Goal: Entertainment & Leisure: Consume media (video, audio)

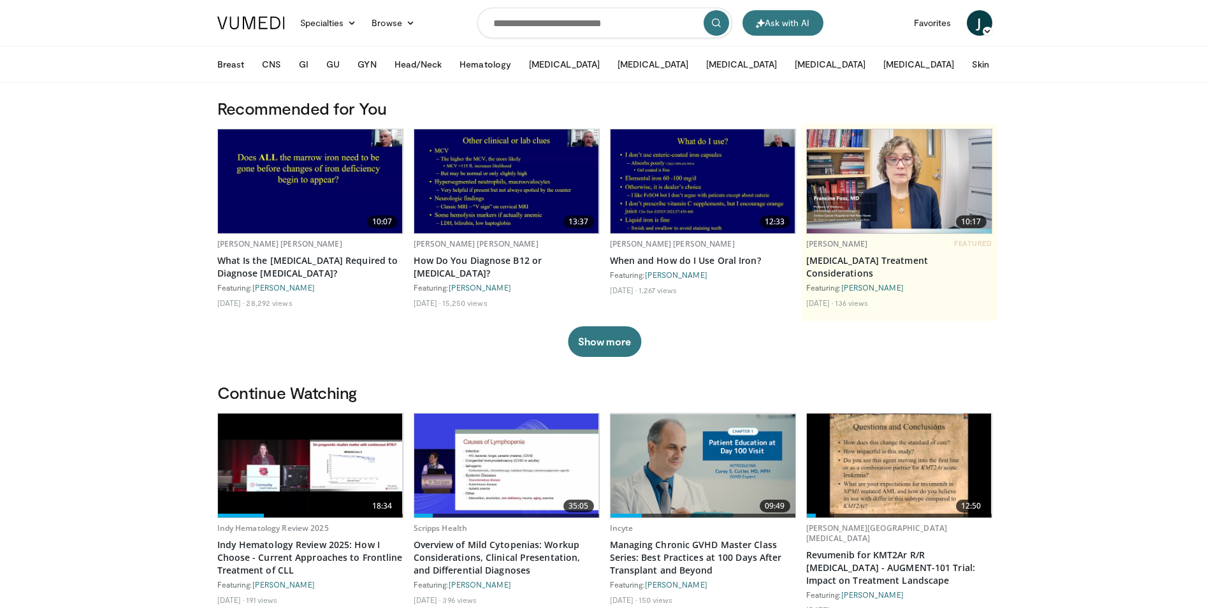
click at [323, 465] on img at bounding box center [310, 465] width 185 height 104
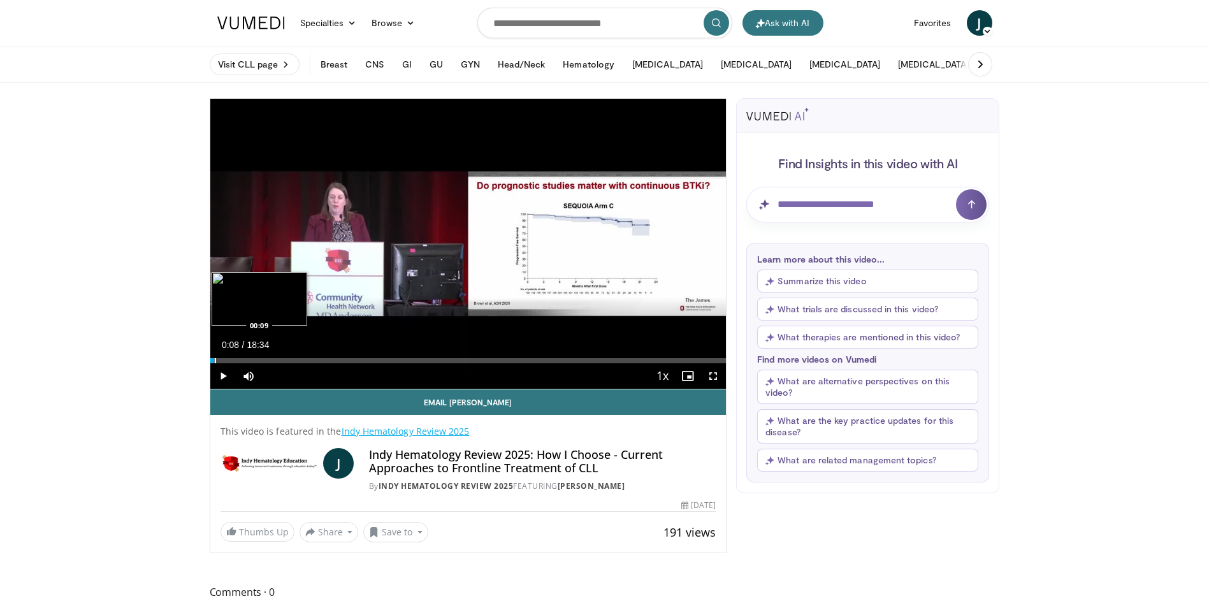
drag, startPoint x: 352, startPoint y: 361, endPoint x: 212, endPoint y: 358, distance: 140.2
click at [215, 358] on div "Progress Bar" at bounding box center [215, 360] width 1 height 5
click at [713, 378] on span "Video Player" at bounding box center [712, 375] width 25 height 25
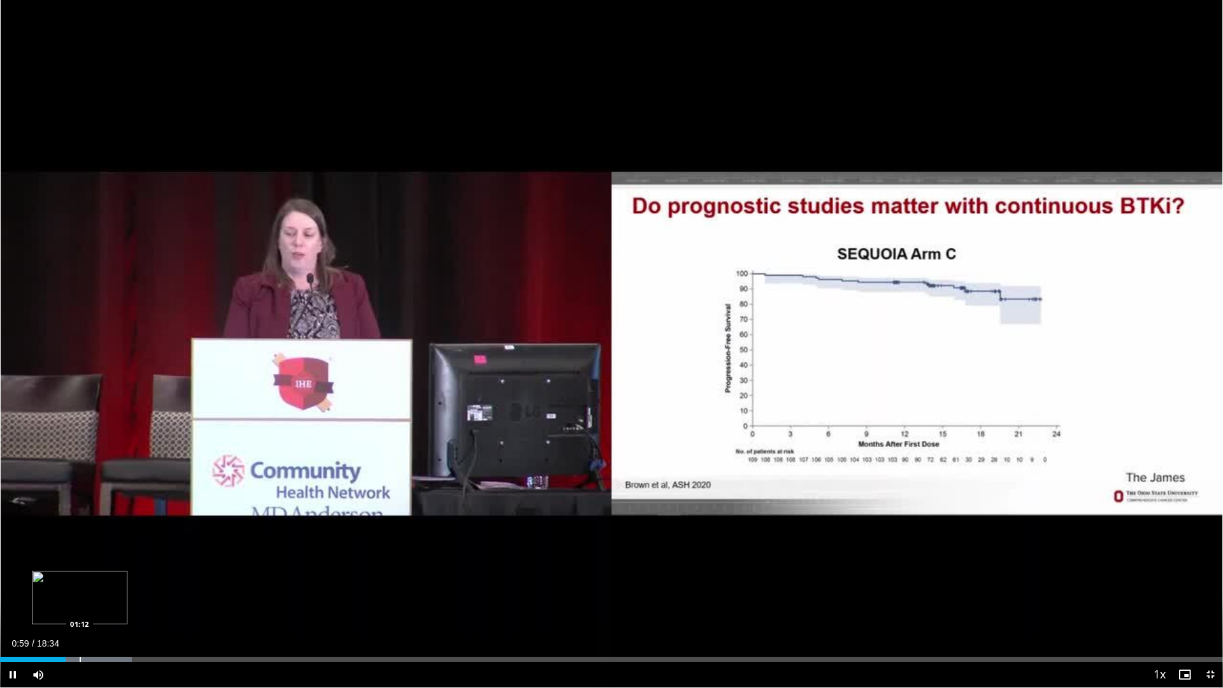
click at [80, 607] on div "Progress Bar" at bounding box center [80, 659] width 1 height 5
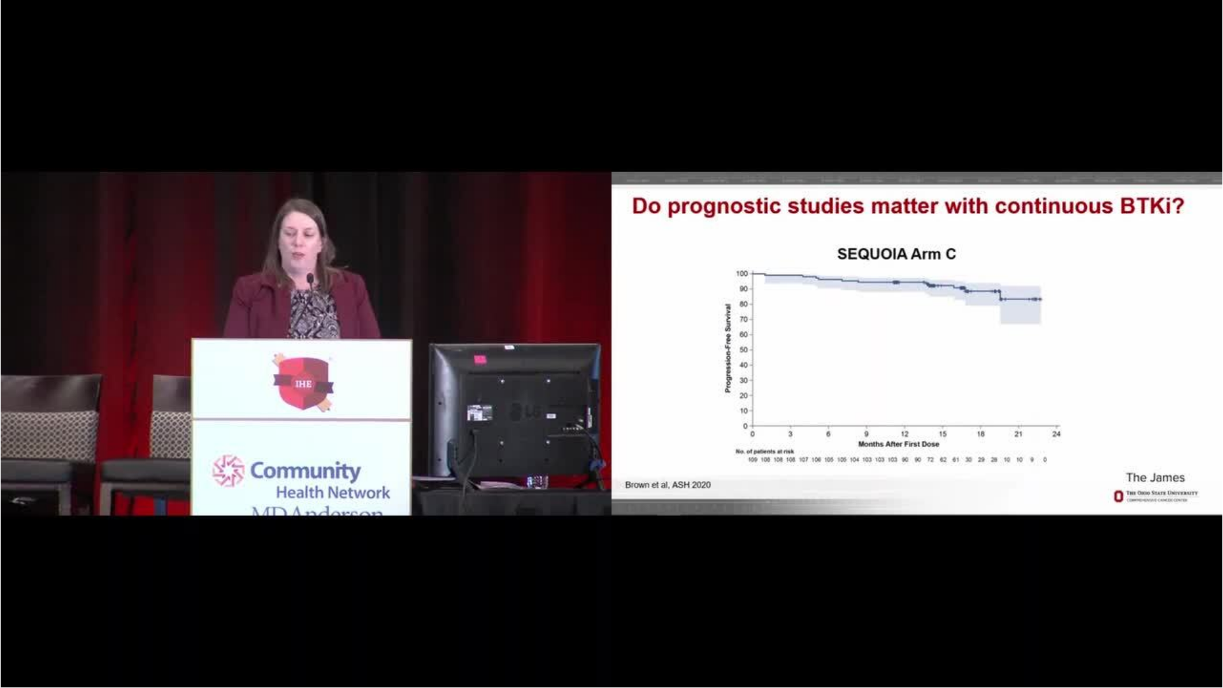
click at [807, 364] on div "10 seconds Tap to unmute" at bounding box center [611, 343] width 1223 height 687
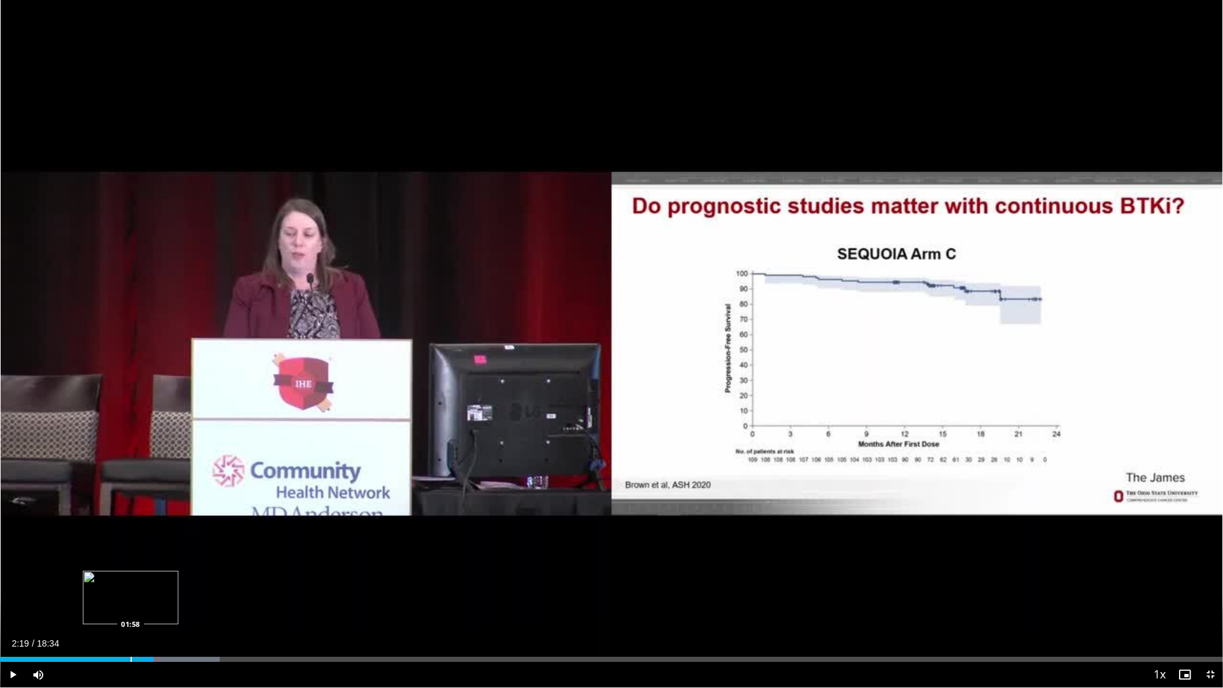
click at [131, 607] on div "Progress Bar" at bounding box center [131, 659] width 1 height 5
click at [15, 607] on span "Video Player" at bounding box center [12, 674] width 25 height 25
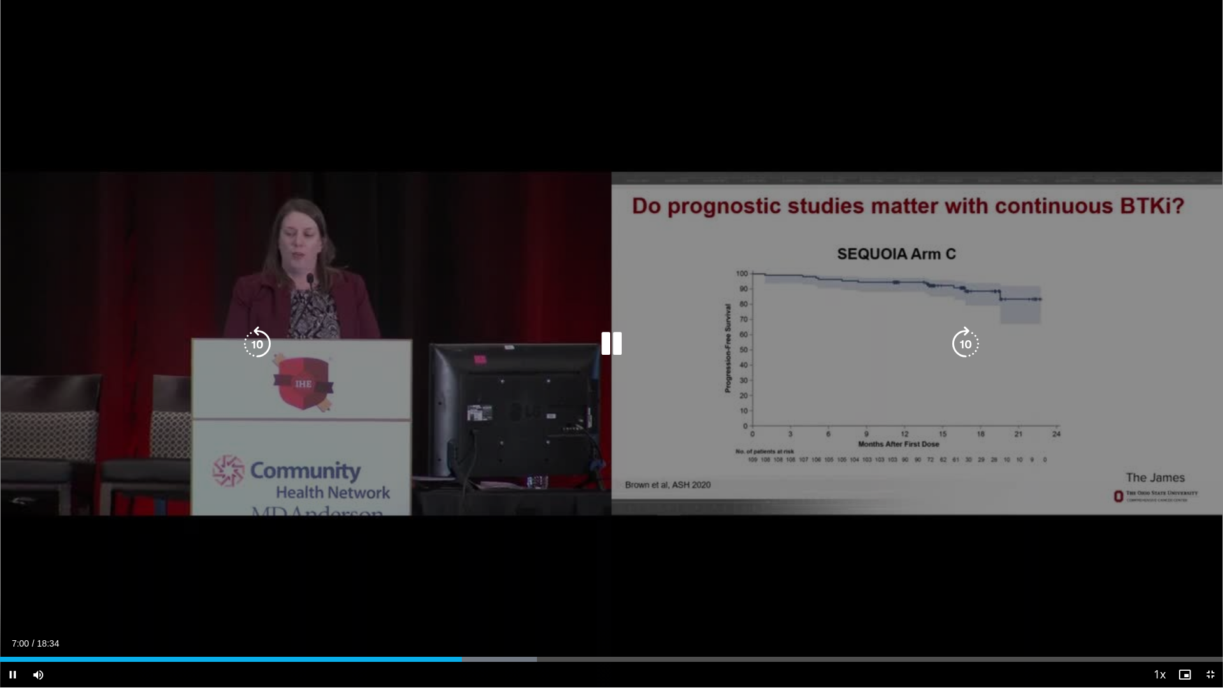
click at [284, 589] on div "10 seconds Tap to unmute" at bounding box center [611, 343] width 1223 height 687
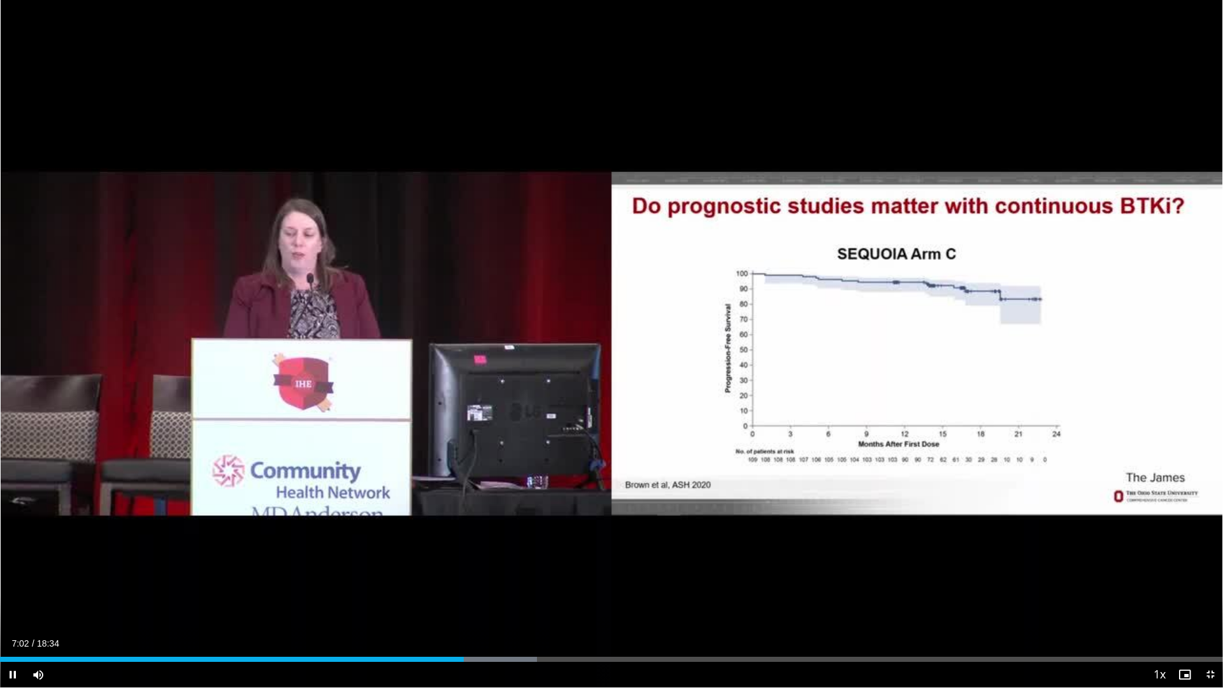
click at [904, 607] on div "Current Time 7:02 / Duration 18:34 Pause Skip Backward Skip Forward Mute 16% Lo…" at bounding box center [611, 674] width 1223 height 25
click at [480, 607] on div "Current Time 7:03 / Duration 18:34" at bounding box center [611, 643] width 1223 height 11
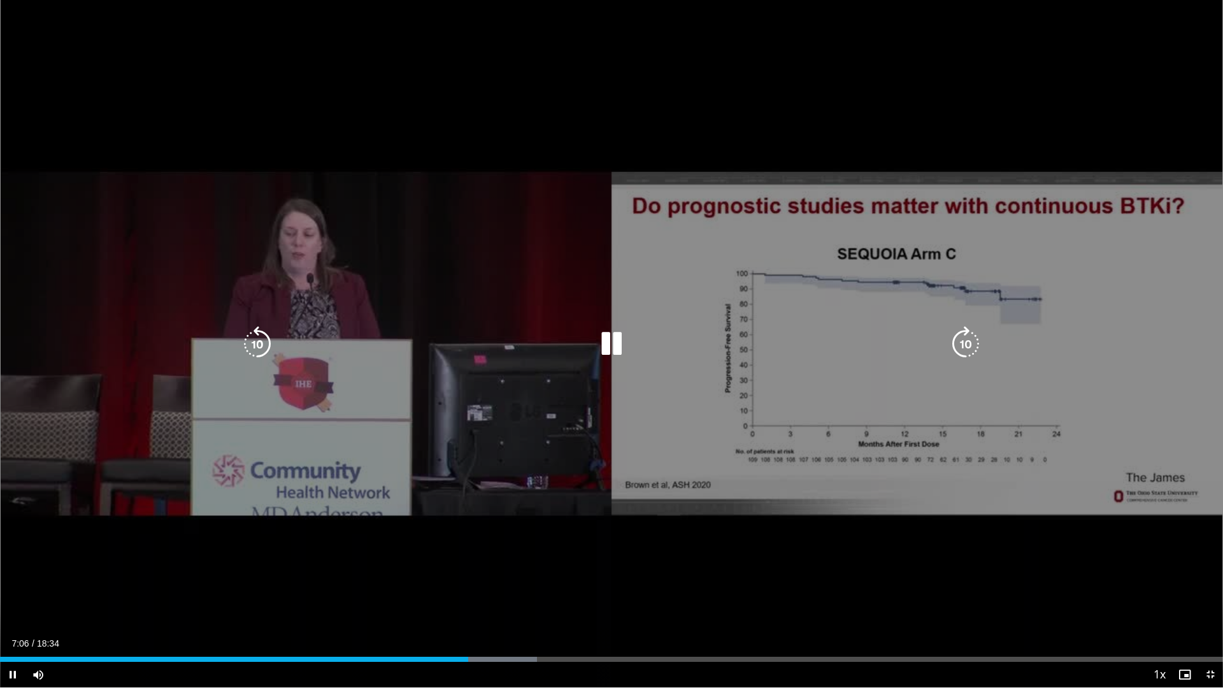
click at [96, 562] on div "10 seconds Tap to unmute" at bounding box center [611, 343] width 1223 height 687
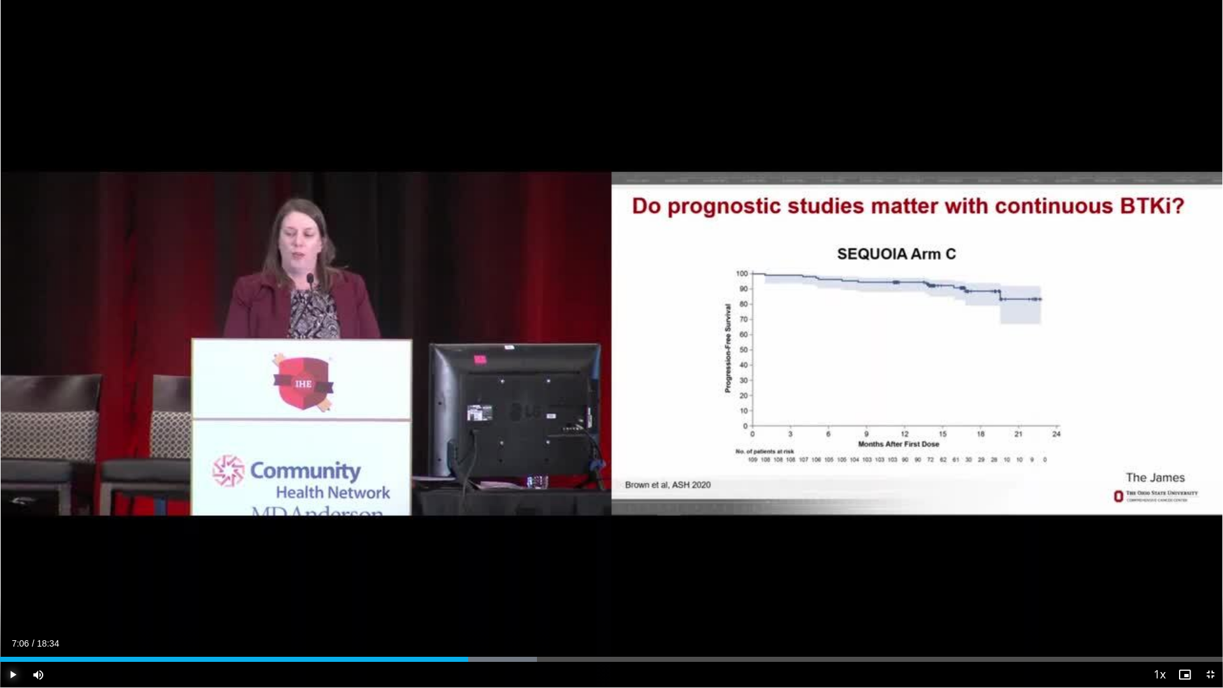
click at [12, 607] on span "Video Player" at bounding box center [12, 674] width 25 height 25
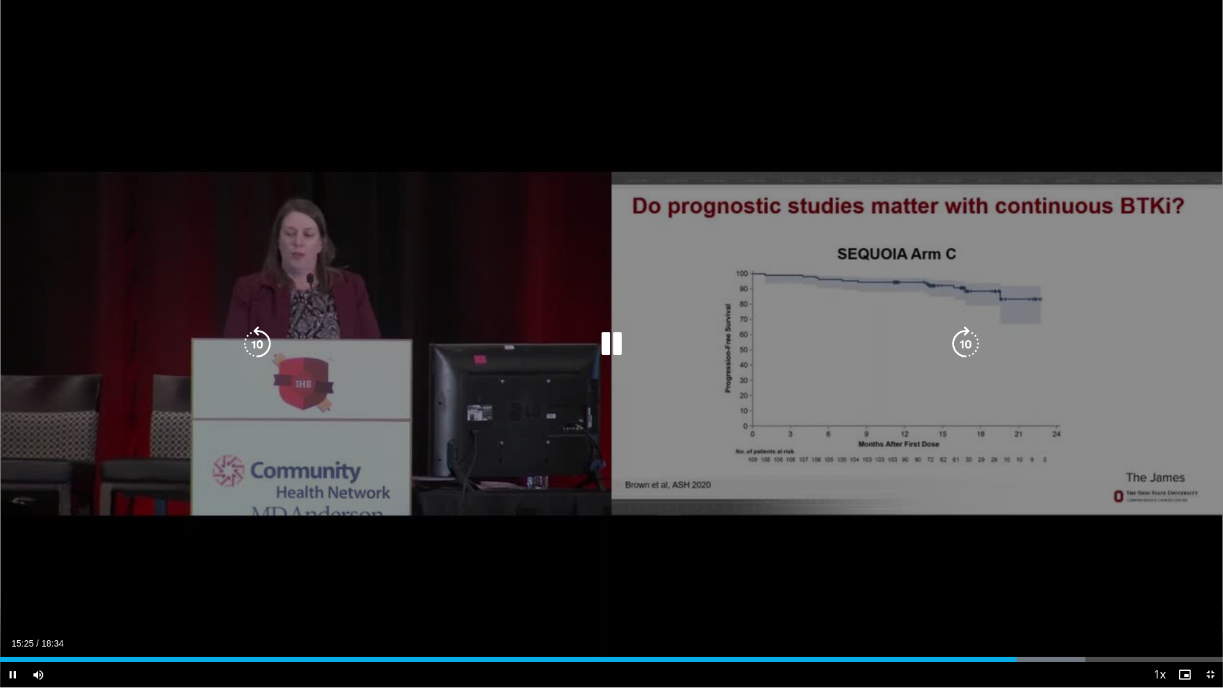
click at [822, 392] on div "10 seconds Tap to unmute" at bounding box center [611, 343] width 1223 height 687
click at [819, 397] on div "10 seconds Tap to unmute" at bounding box center [611, 343] width 1223 height 687
click at [815, 399] on div "10 seconds Tap to unmute" at bounding box center [611, 343] width 1223 height 687
click at [814, 399] on div "10 seconds Tap to unmute" at bounding box center [611, 343] width 1223 height 687
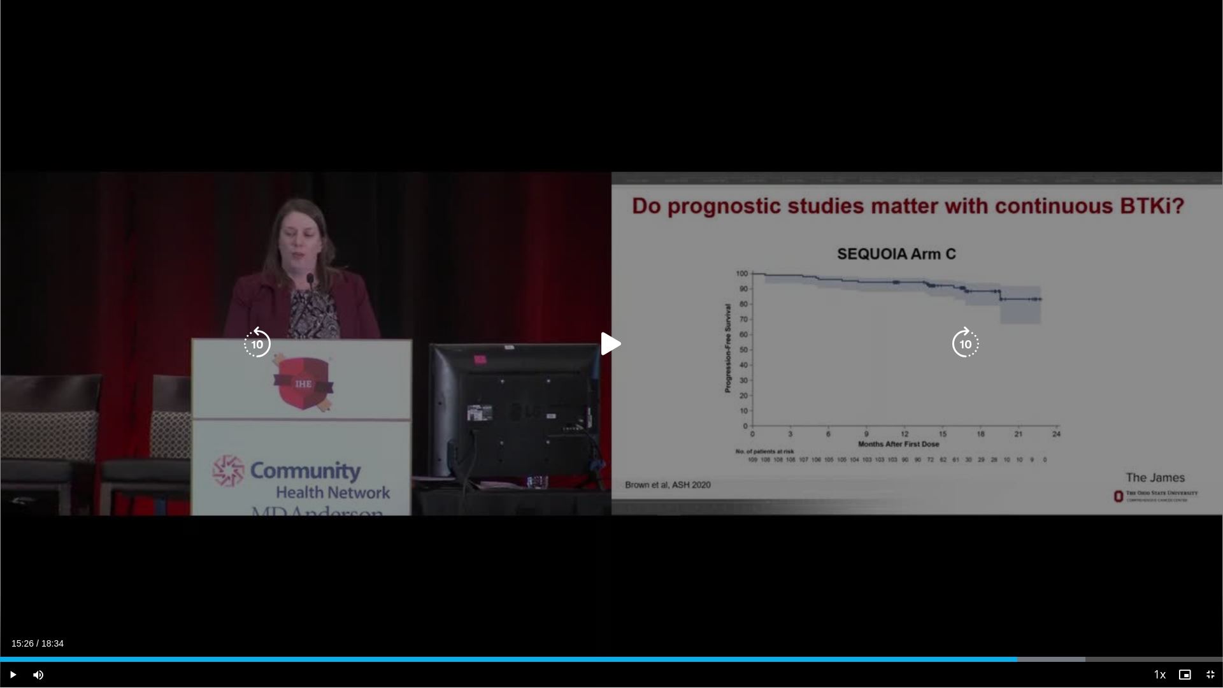
click at [814, 399] on div "10 seconds Tap to unmute" at bounding box center [611, 343] width 1223 height 687
click at [1158, 397] on div "10 seconds Tap to unmute" at bounding box center [611, 343] width 1223 height 687
drag, startPoint x: 1079, startPoint y: 463, endPoint x: 887, endPoint y: 454, distance: 191.3
click at [966, 463] on div "10 seconds Tap to unmute" at bounding box center [611, 343] width 1223 height 687
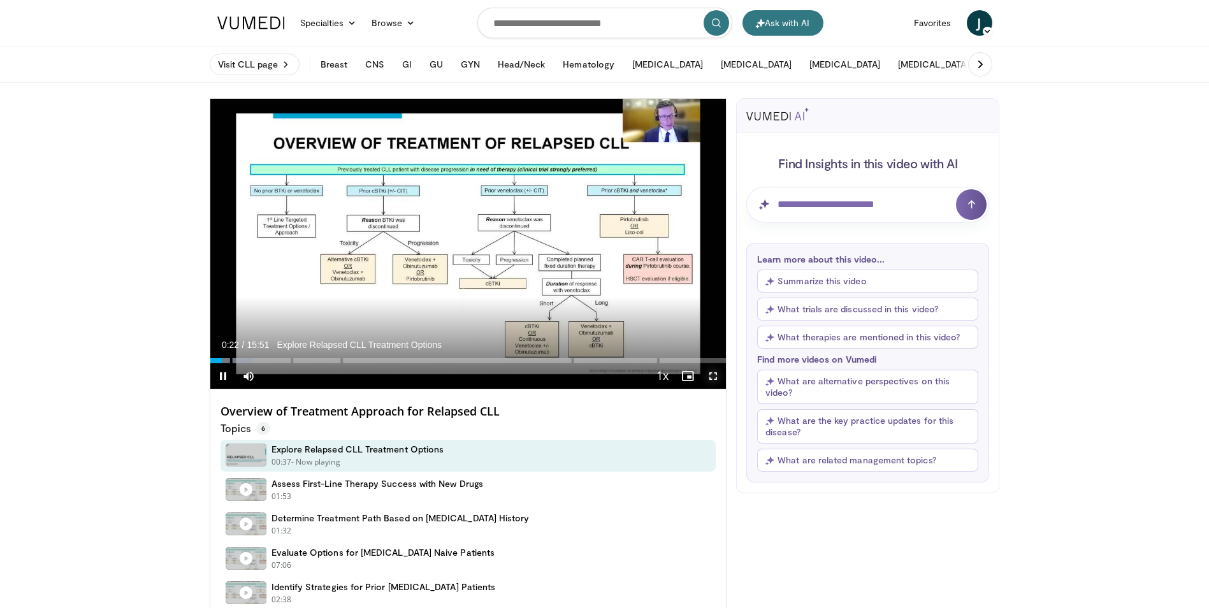
click at [714, 377] on span "Video Player" at bounding box center [712, 375] width 25 height 25
